Goal: Task Accomplishment & Management: Use online tool/utility

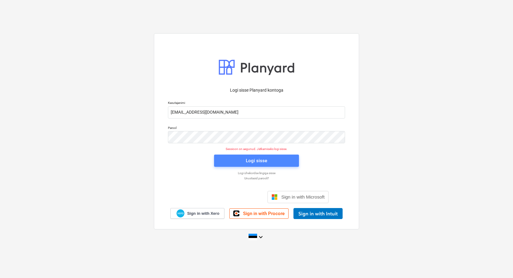
click at [243, 158] on span "Logi sisse" at bounding box center [256, 161] width 70 height 8
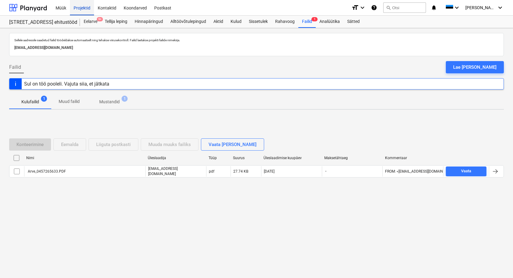
click at [82, 6] on div "Projektid" at bounding box center [82, 8] width 24 height 16
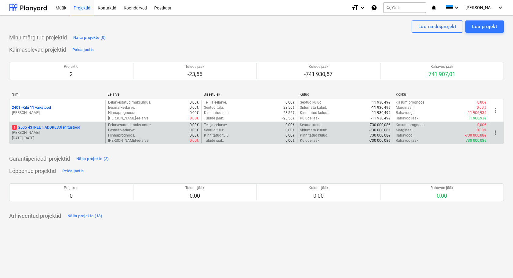
click at [35, 127] on p "[STREET_ADDRESS] ehitustööd" at bounding box center [46, 127] width 68 height 5
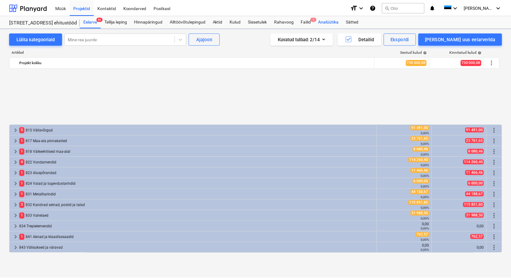
scroll to position [271, 0]
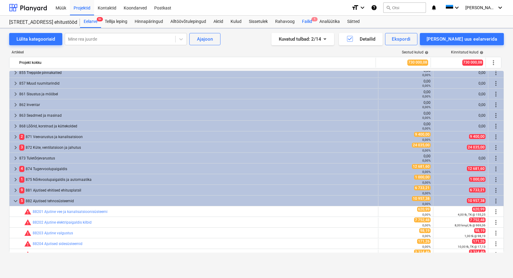
click at [308, 20] on div "Failid 1" at bounding box center [306, 22] width 17 height 12
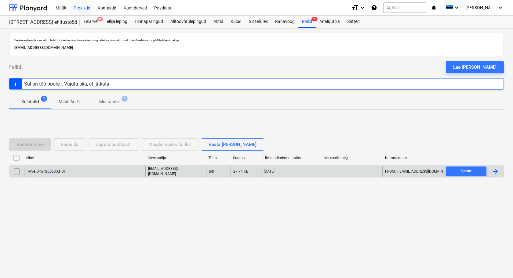
click at [49, 173] on div "Arve_0457265633.PDF" at bounding box center [46, 171] width 39 height 4
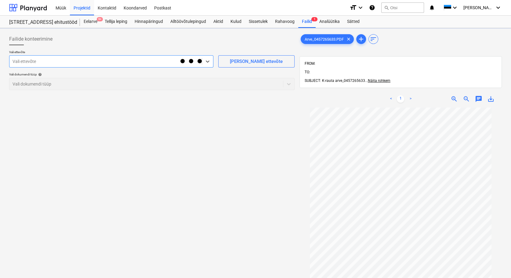
click at [28, 64] on div at bounding box center [95, 61] width 165 height 6
type input "senuk"
drag, startPoint x: 28, startPoint y: 82, endPoint x: 31, endPoint y: 84, distance: 3.5
click at [28, 82] on div at bounding box center [146, 84] width 267 height 6
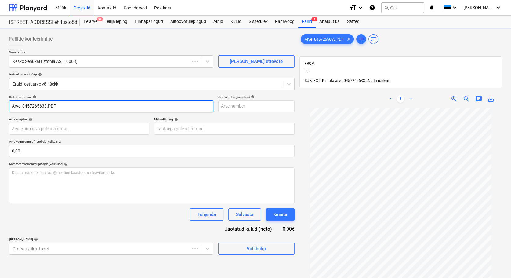
drag, startPoint x: 24, startPoint y: 106, endPoint x: 0, endPoint y: 107, distance: 24.5
click at [0, 108] on div "Failide konteerimine Vali ettevõte Kesko Senukai Estonia AS (10003) [PERSON_NAM…" at bounding box center [255, 200] width 511 height 345
drag, startPoint x: 46, startPoint y: 103, endPoint x: 39, endPoint y: 129, distance: 26.5
click at [34, 108] on input "457265633.PDF" at bounding box center [111, 106] width 204 height 12
type input "457265633"
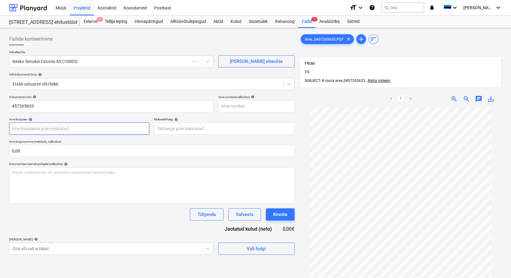
click at [27, 129] on body "Müük Projektid Kontaktid Koondarved Postkast format_size keyboard_arrow_down he…" at bounding box center [255, 139] width 511 height 278
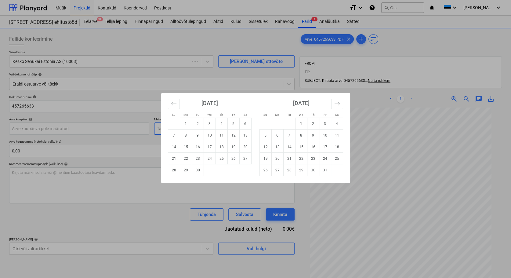
drag, startPoint x: 234, startPoint y: 136, endPoint x: 162, endPoint y: 124, distance: 72.8
click at [233, 136] on td "12" at bounding box center [233, 135] width 12 height 12
type input "[DATE]"
click at [168, 129] on body "Müük Projektid Kontaktid Koondarved Postkast format_size keyboard_arrow_down he…" at bounding box center [255, 139] width 511 height 278
drag, startPoint x: 267, startPoint y: 147, endPoint x: 79, endPoint y: 175, distance: 189.5
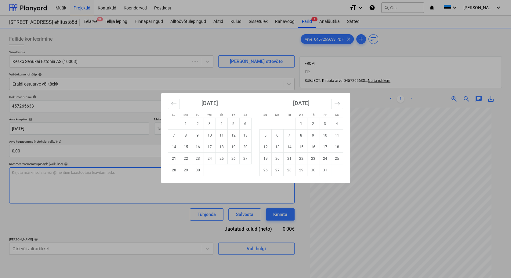
click at [266, 147] on td "12" at bounding box center [266, 147] width 12 height 12
type input "[DATE]"
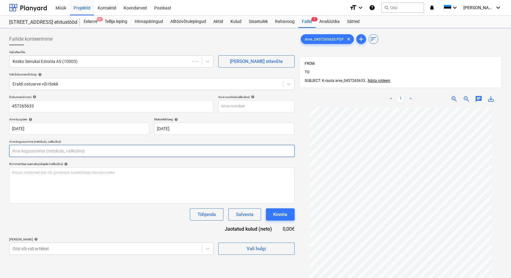
click at [41, 151] on input "text" at bounding box center [151, 151] width 285 height 12
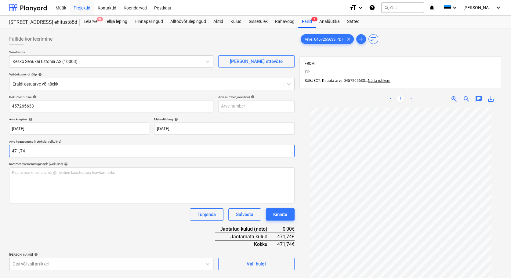
type input "471,74"
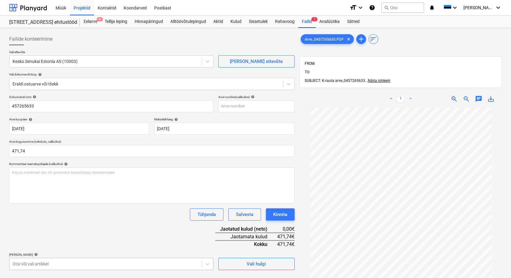
click at [39, 266] on body "Müük Projektid Kontaktid Koondarved Postkast format_size keyboard_arrow_down he…" at bounding box center [255, 139] width 511 height 278
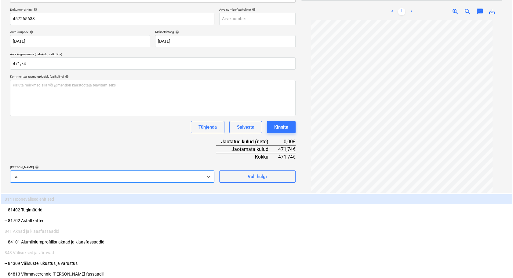
scroll to position [87, 0]
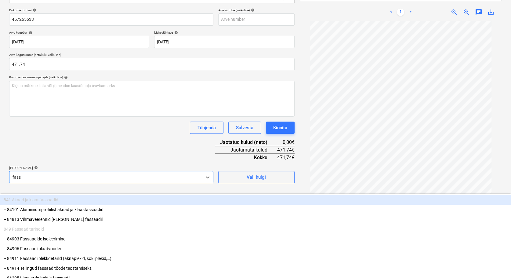
type input "fassa"
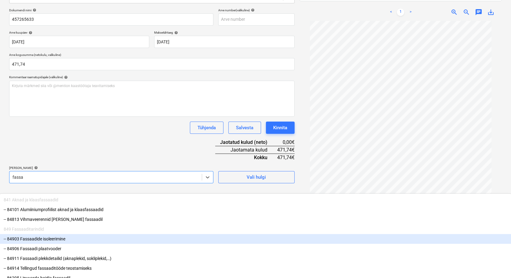
click at [44, 234] on div "-- 84903 Fassaadide isoleerimine" at bounding box center [255, 239] width 511 height 10
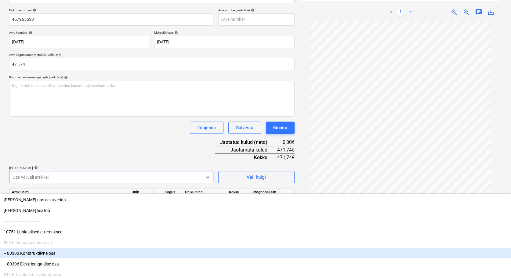
drag, startPoint x: 254, startPoint y: 260, endPoint x: 203, endPoint y: 224, distance: 63.3
click at [249, 255] on div "Failide konteerimine Vali ettevõte Kesko Senukai Estonia AS (10003) [PERSON_NAM…" at bounding box center [152, 110] width 290 height 332
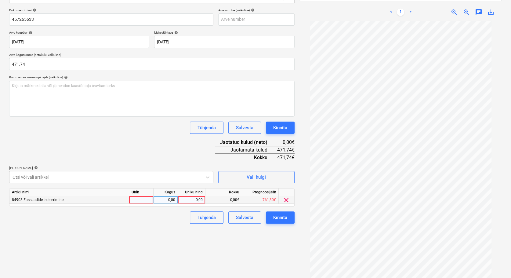
click at [141, 201] on div at bounding box center [141, 200] width 24 height 8
type input "tk"
click at [163, 200] on div "0,00" at bounding box center [165, 200] width 19 height 8
type input "1"
click at [197, 198] on div "0,00" at bounding box center [191, 200] width 22 height 8
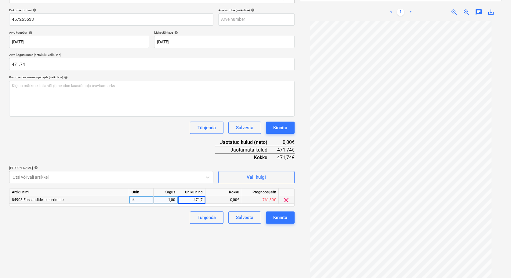
type input "471,74"
click at [189, 243] on div "Failide konteerimine Vali ettevõte Kesko Senukai Estonia AS (10003) [PERSON_NAM…" at bounding box center [152, 110] width 290 height 332
click at [285, 220] on div "Kinnita" at bounding box center [280, 217] width 14 height 8
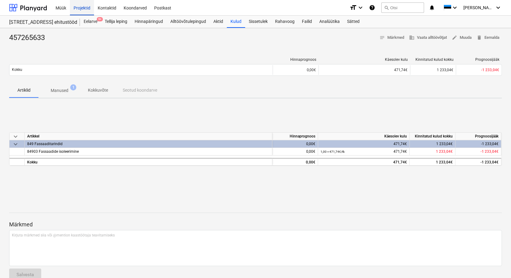
click at [81, 9] on div "Projektid" at bounding box center [82, 8] width 24 height 16
